Goal: Transaction & Acquisition: Purchase product/service

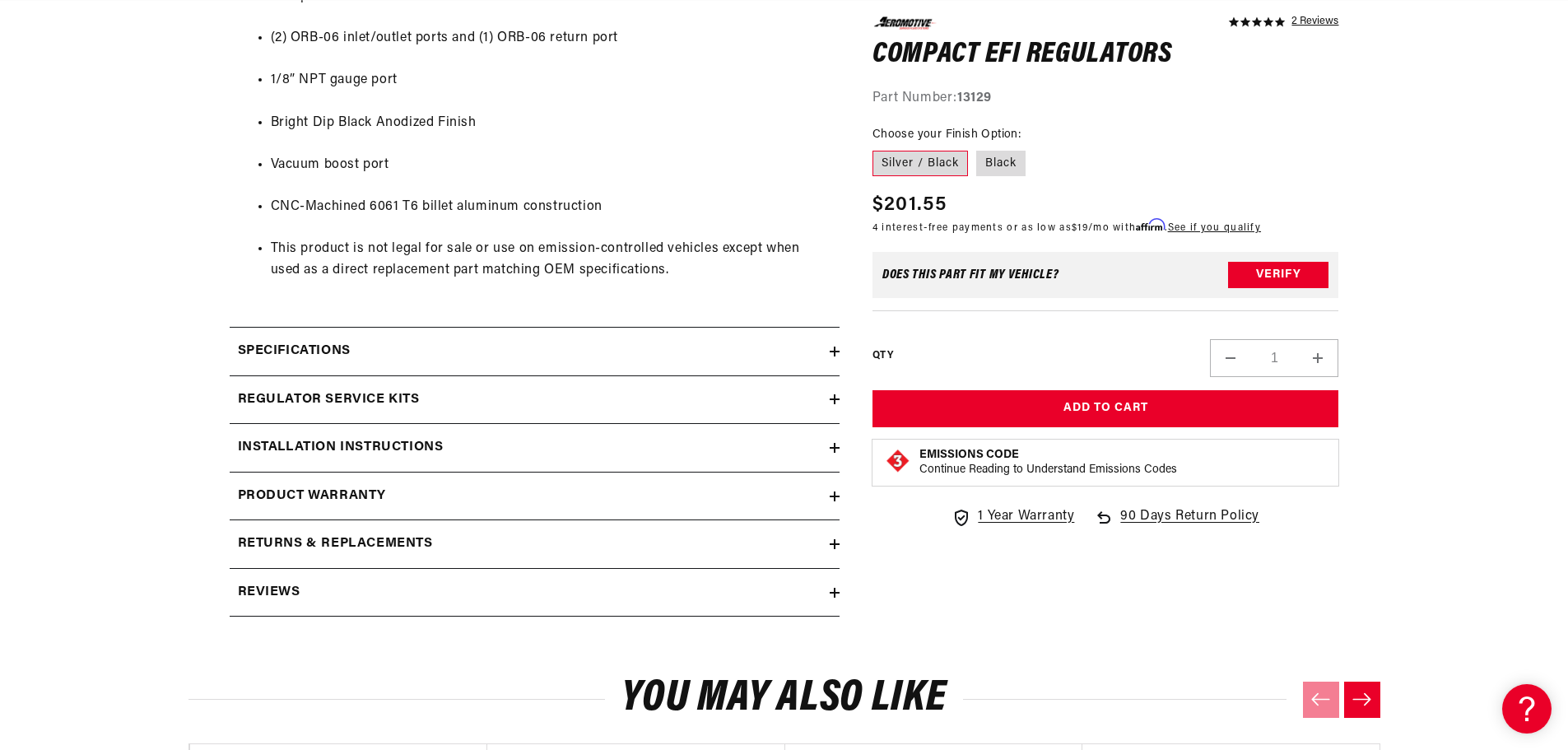
scroll to position [0, 3130]
click at [543, 397] on div "Regulator Service Kits" at bounding box center [530, 400] width 600 height 22
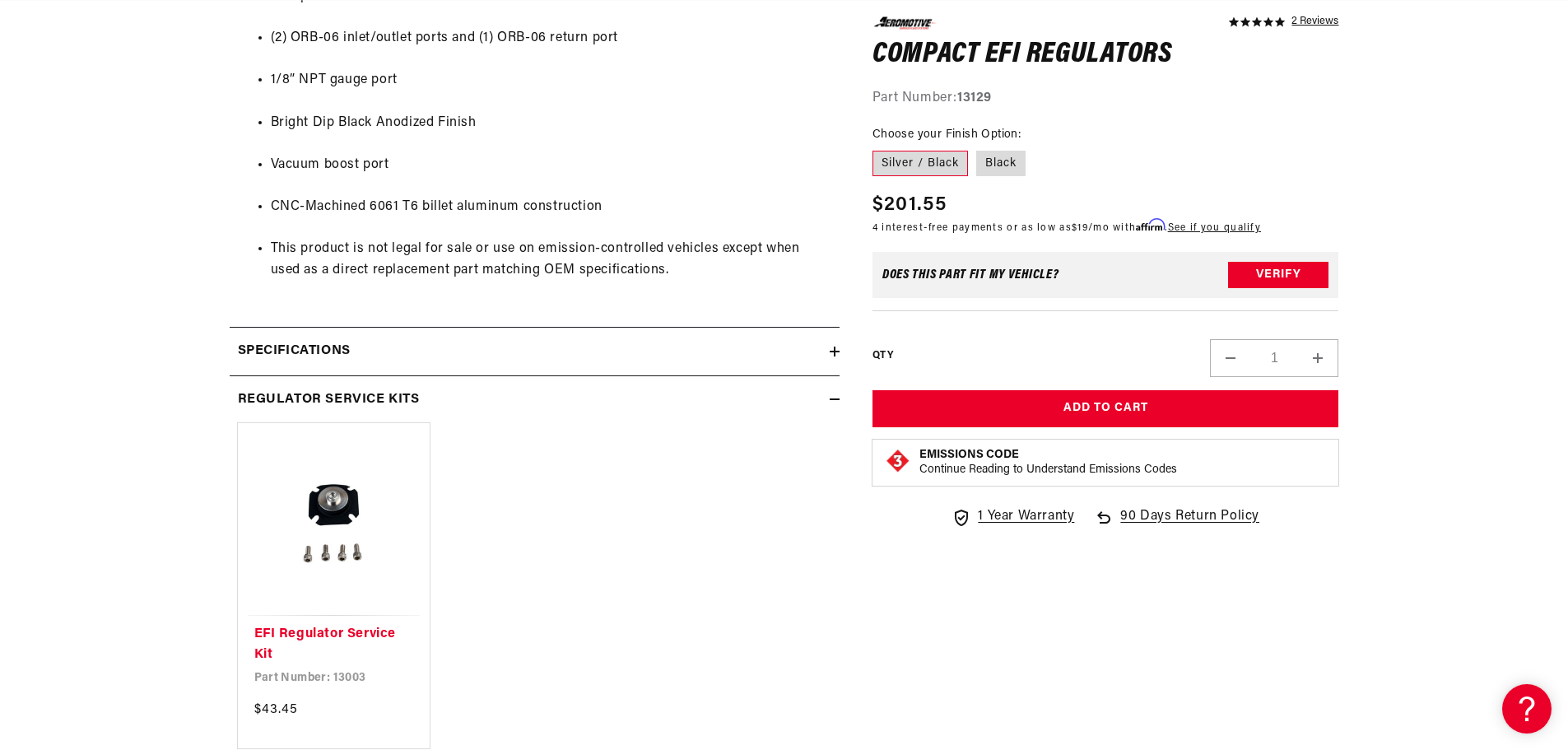
click at [830, 401] on icon at bounding box center [834, 399] width 9 height 9
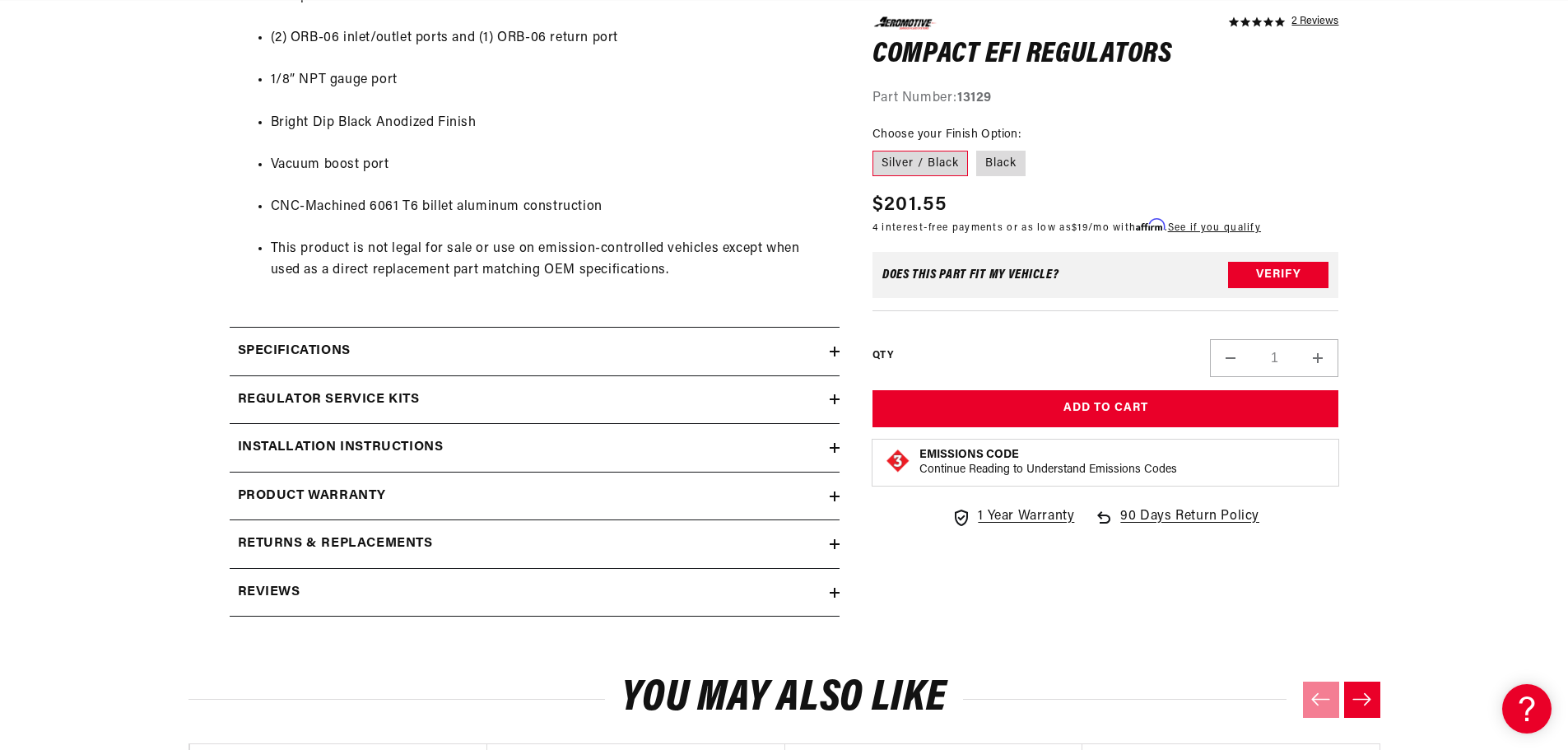
scroll to position [0, 0]
click at [641, 395] on div "Regulator Service Kits" at bounding box center [530, 400] width 600 height 22
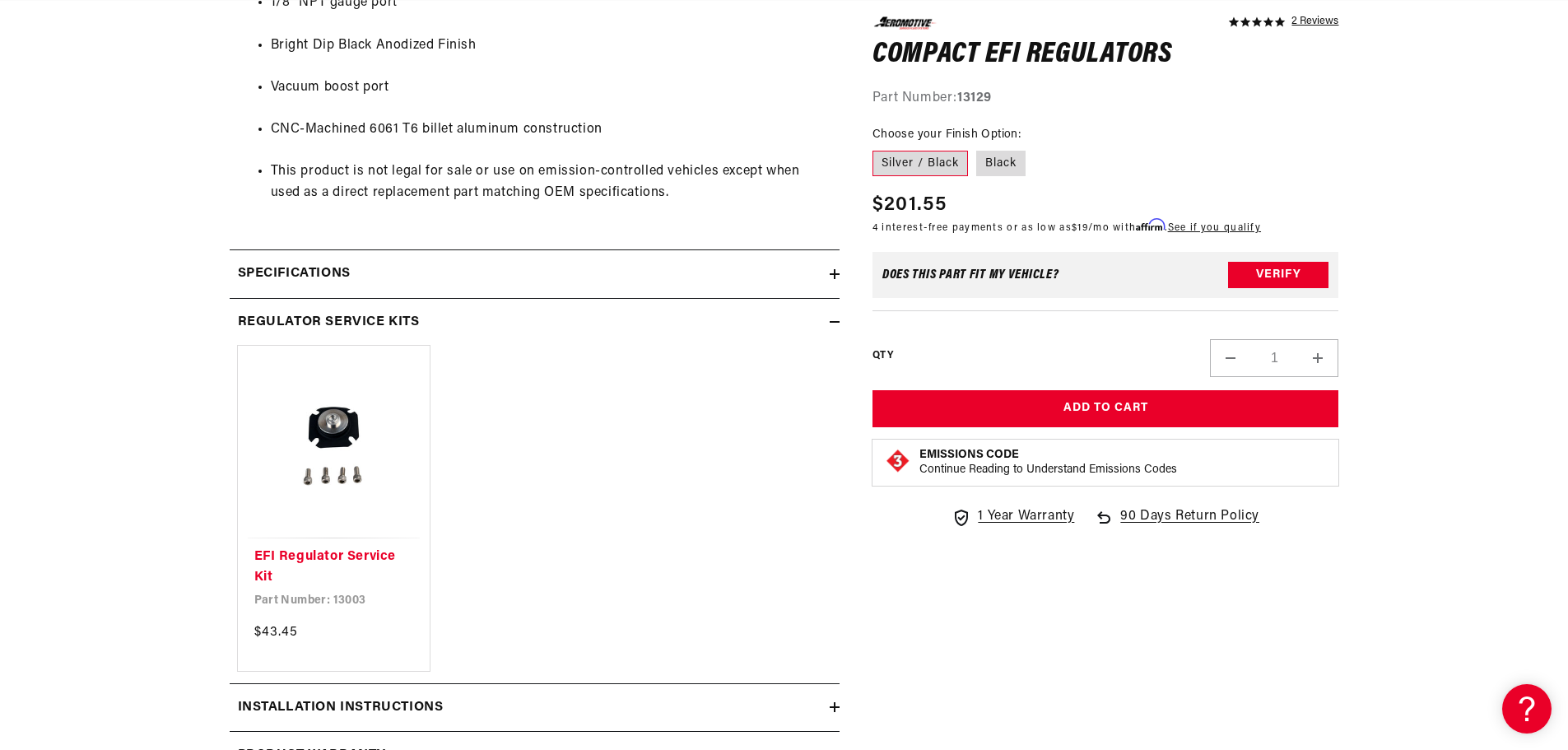
scroll to position [1235, 0]
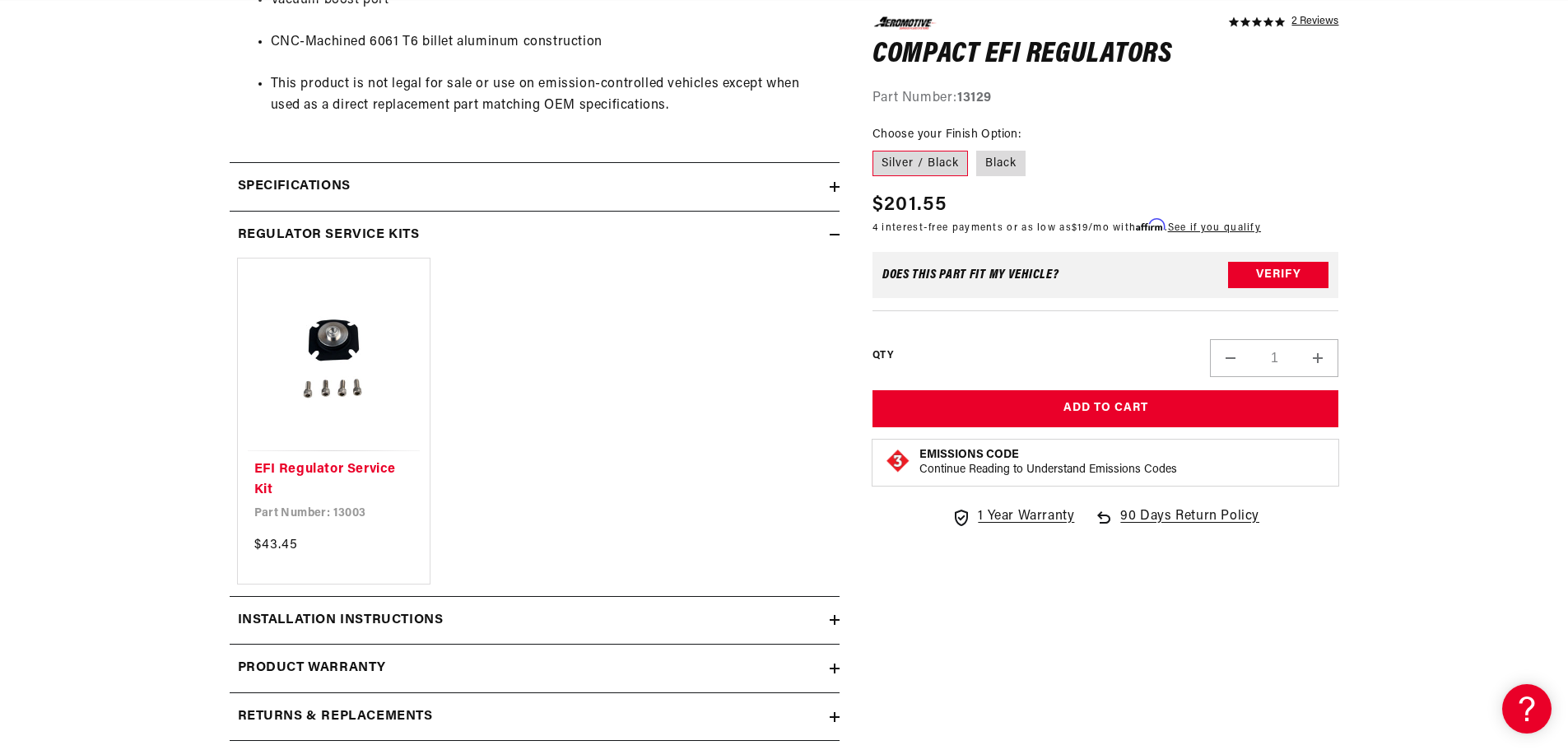
click at [828, 238] on div "Regulator Service Kits" at bounding box center [530, 235] width 600 height 22
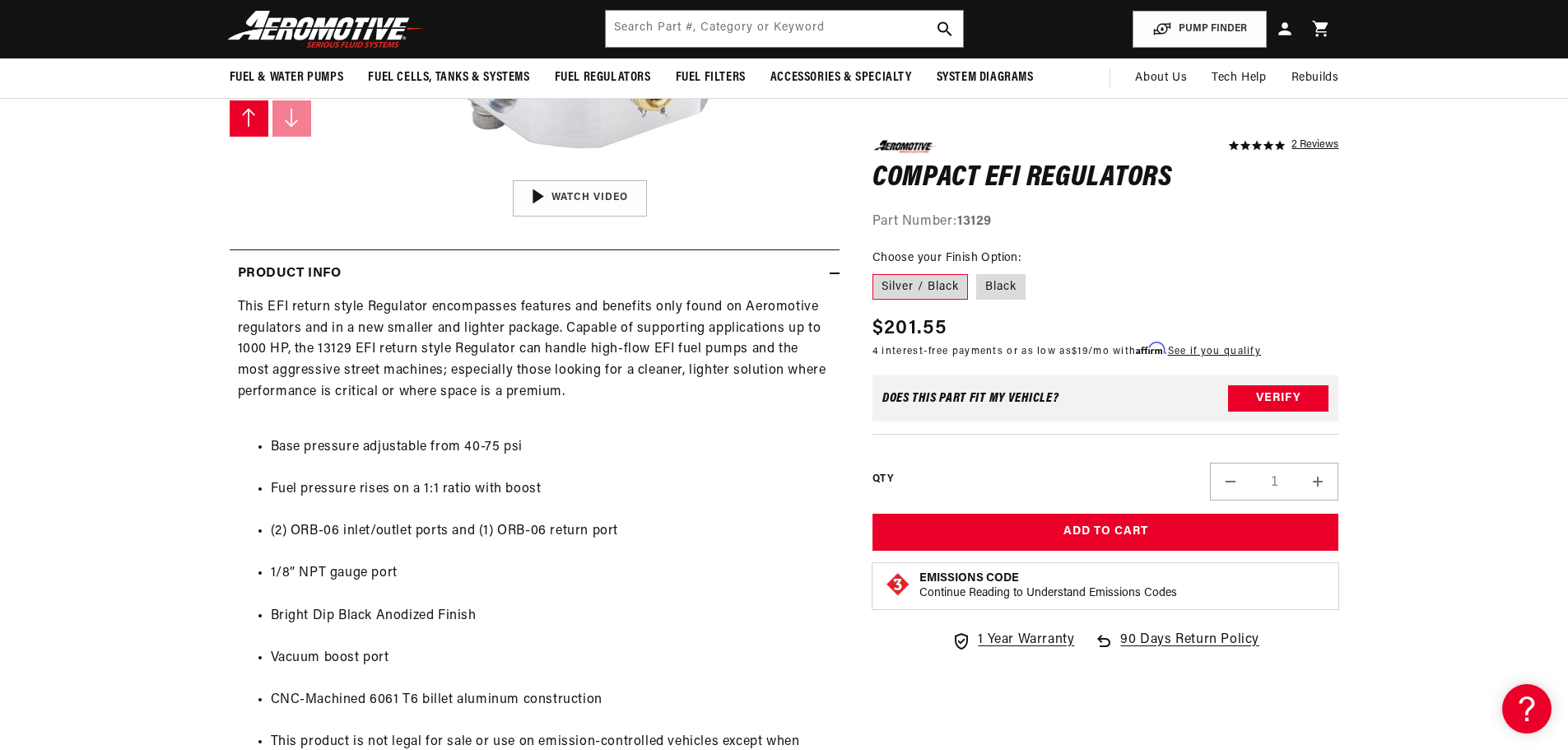
scroll to position [0, 0]
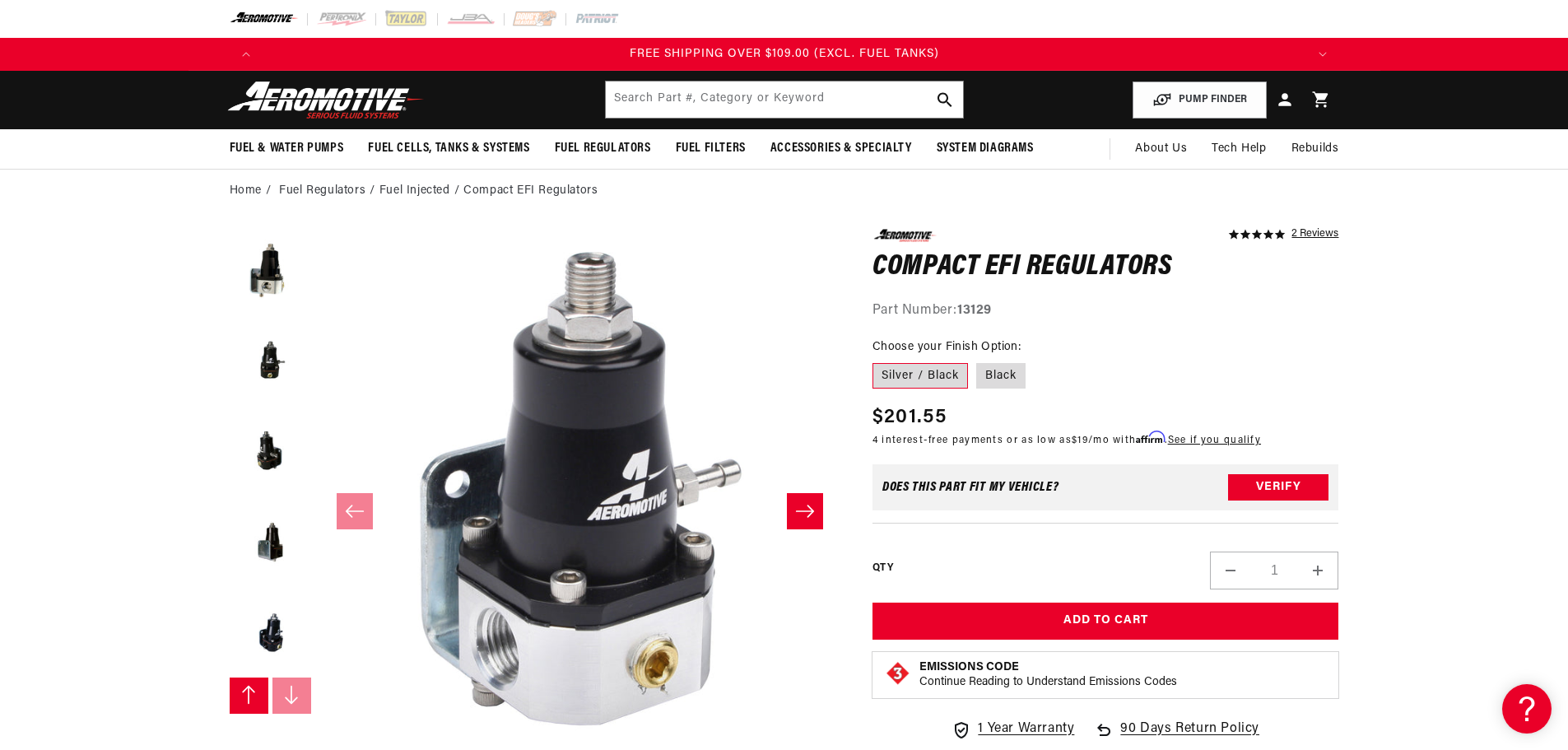
click at [314, 194] on li "Fuel Regulators" at bounding box center [329, 191] width 101 height 18
click at [340, 187] on li "Fuel Regulators" at bounding box center [329, 191] width 101 height 18
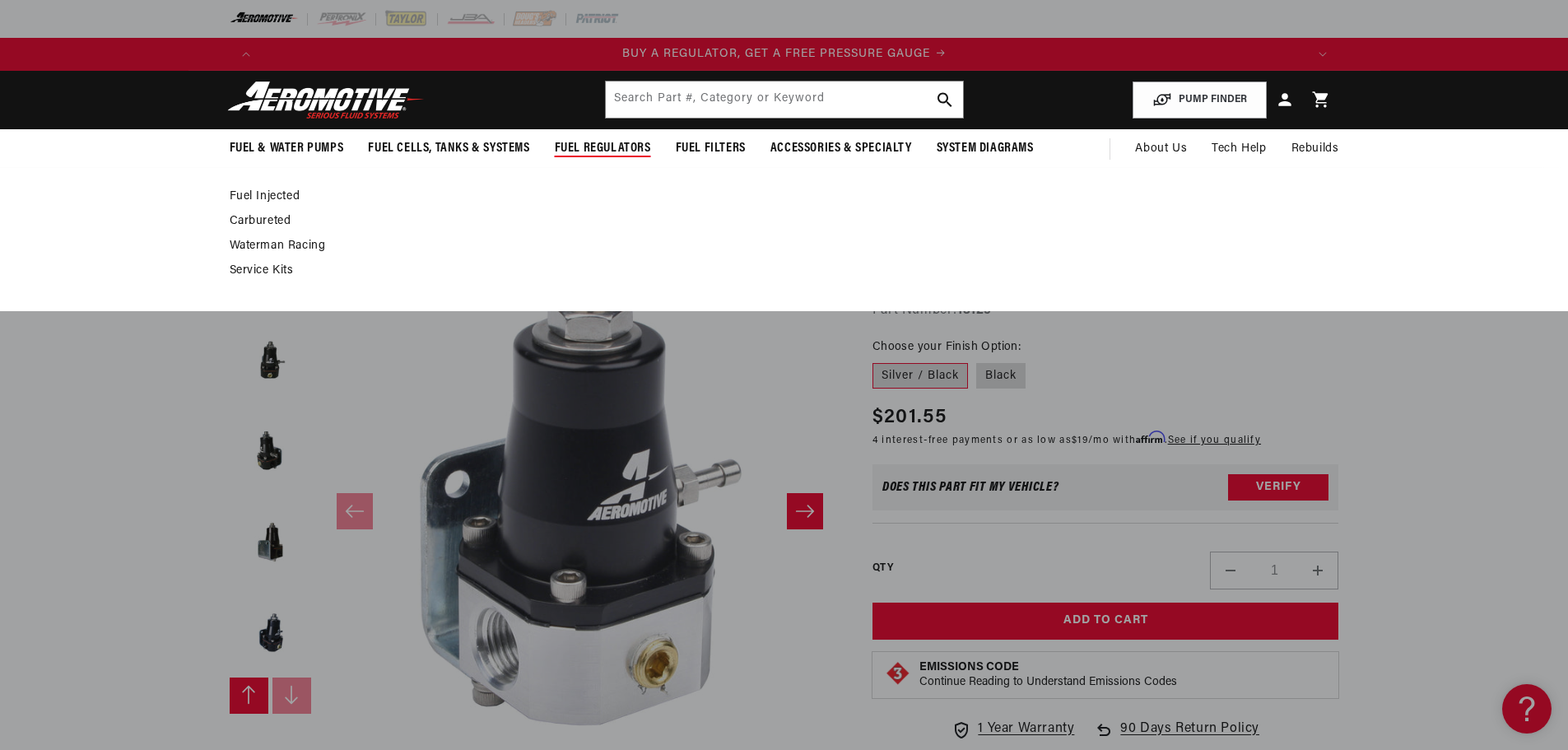
click at [274, 218] on link "Carbureted" at bounding box center [775, 221] width 1093 height 15
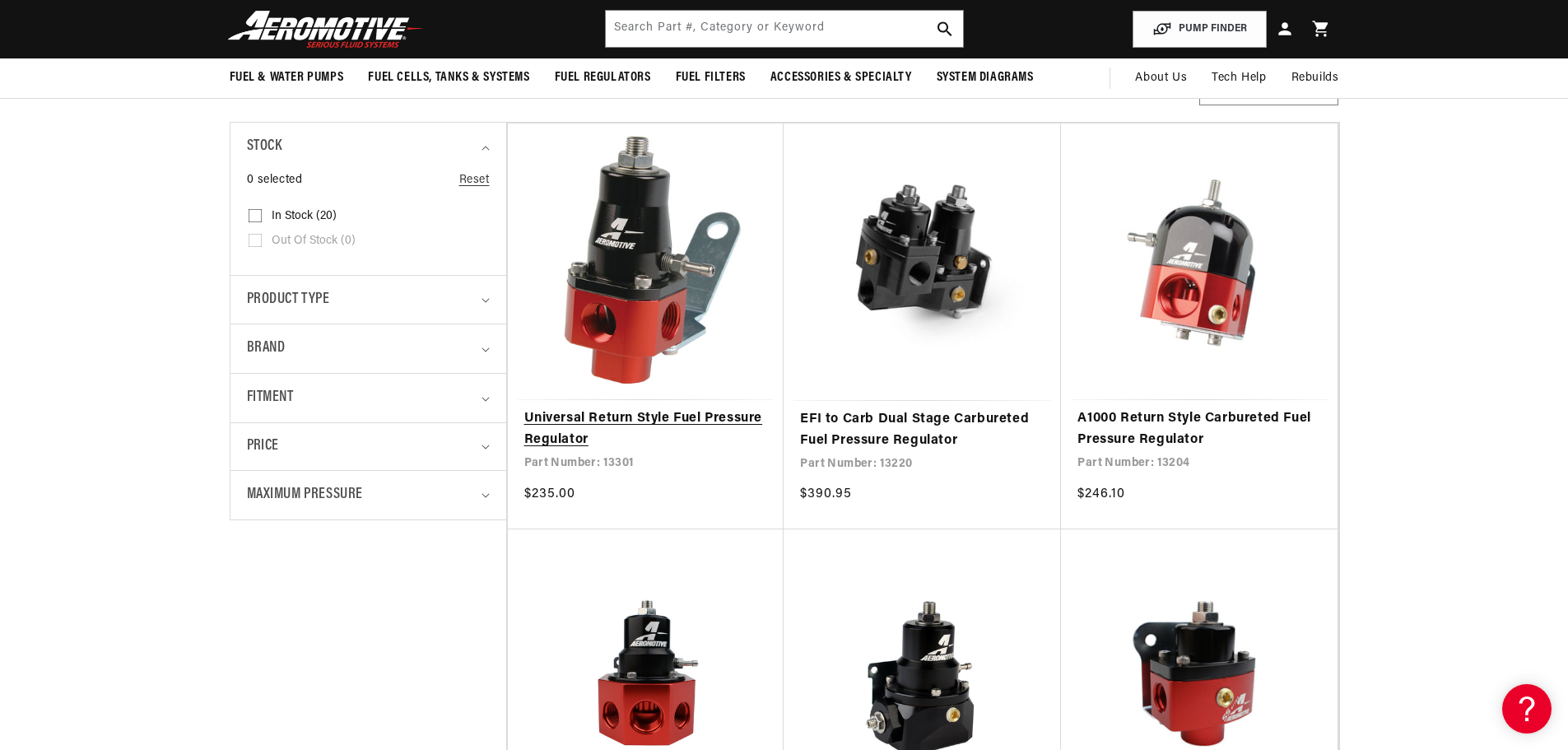
click at [671, 418] on link "Universal Return Style Fuel Pressure Regulator" at bounding box center [646, 429] width 243 height 42
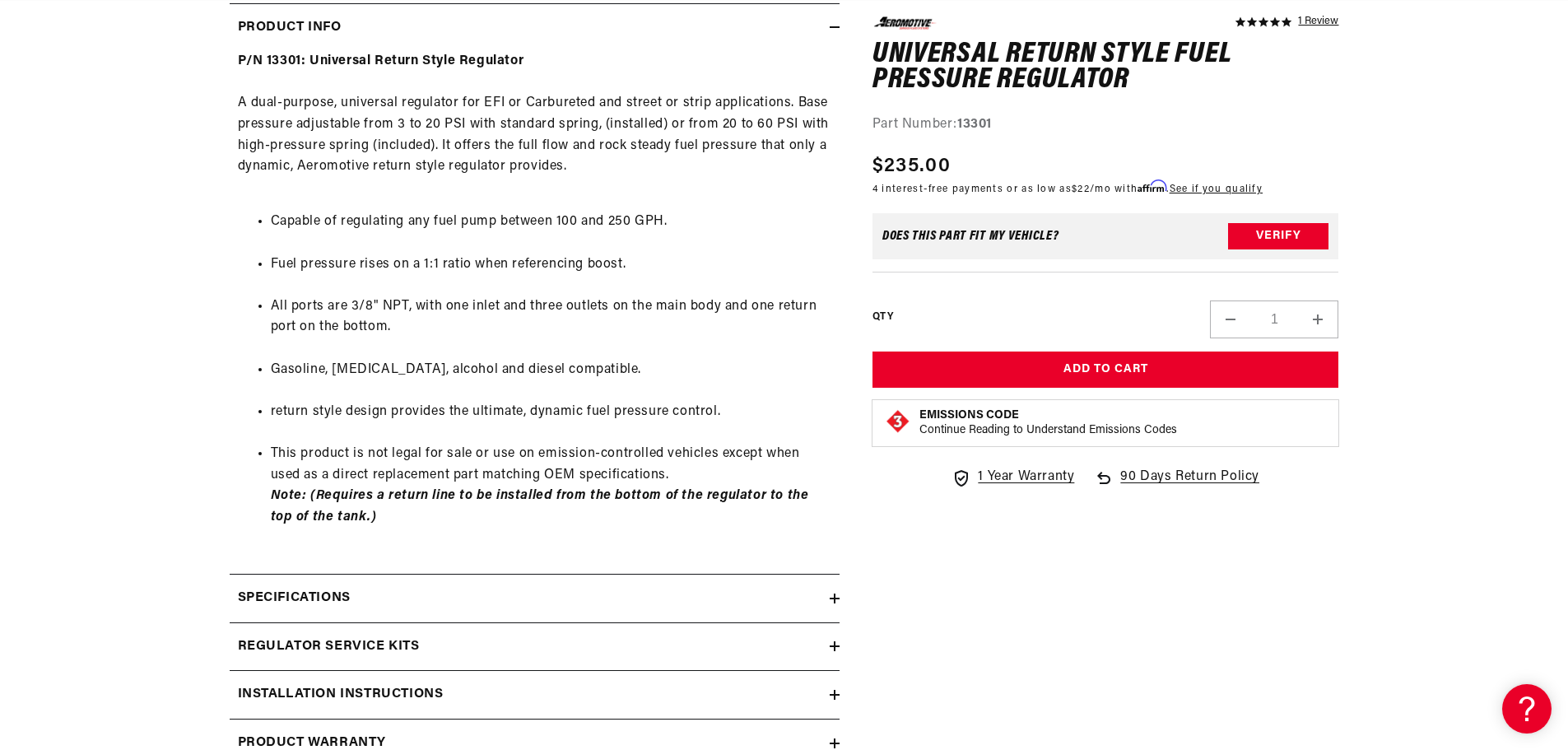
scroll to position [0, 3063]
